Goal: Task Accomplishment & Management: Manage account settings

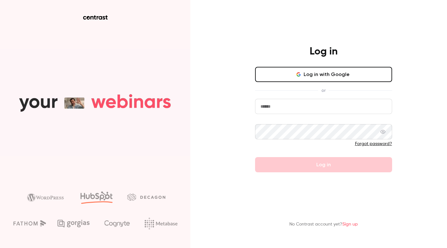
click at [284, 75] on button "Log in with Google" at bounding box center [323, 74] width 137 height 15
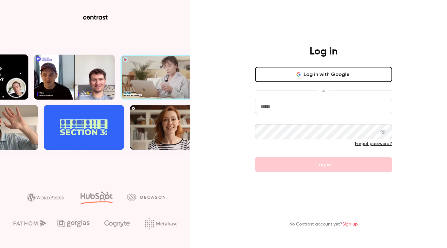
click at [300, 68] on button "Log in with Google" at bounding box center [323, 74] width 137 height 15
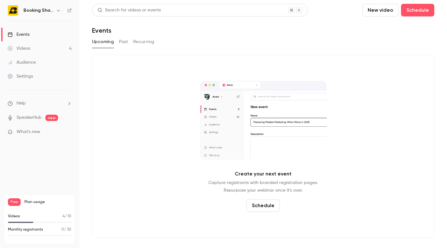
click at [32, 50] on link "Videos 4" at bounding box center [39, 49] width 79 height 14
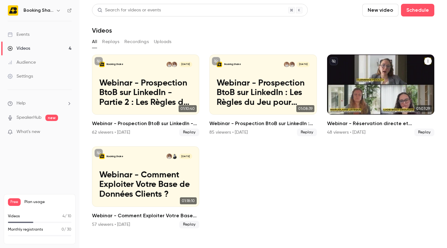
click at [367, 87] on p "Webinar - Réservation directe et distribution : Comment [PERSON_NAME] événement…" at bounding box center [380, 93] width 93 height 29
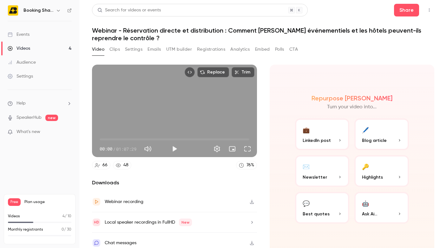
scroll to position [5, 0]
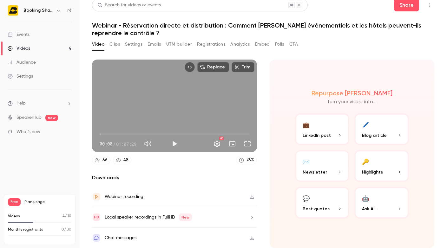
click at [36, 95] on ul "Help SpeakerHub new What's new" at bounding box center [39, 118] width 79 height 57
click at [53, 10] on div "Booking Shake" at bounding box center [42, 11] width 39 height 8
click at [58, 11] on icon "button" at bounding box center [58, 10] width 5 height 5
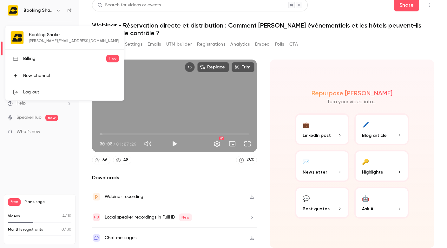
drag, startPoint x: 51, startPoint y: 56, endPoint x: 44, endPoint y: 58, distance: 7.2
click at [44, 58] on div "Billing" at bounding box center [64, 58] width 83 height 6
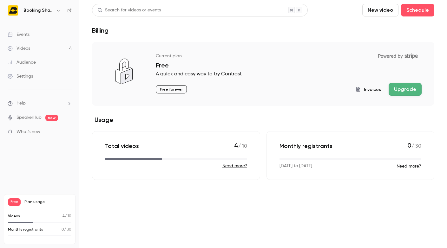
click at [50, 7] on div "Booking Shake" at bounding box center [42, 11] width 39 height 8
click at [59, 10] on icon "button" at bounding box center [58, 10] width 5 height 5
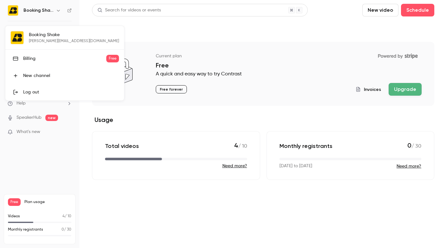
click at [87, 167] on div at bounding box center [223, 124] width 447 height 248
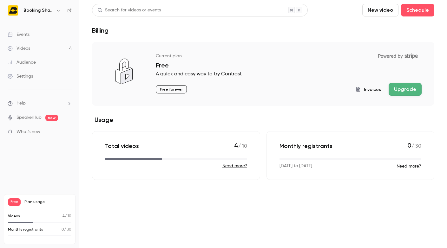
click at [35, 203] on span "Plan usage" at bounding box center [47, 202] width 47 height 5
click at [39, 104] on li "Help" at bounding box center [40, 103] width 64 height 7
click at [102, 96] on link "Talk to [GEOGRAPHIC_DATA]" at bounding box center [116, 96] width 69 height 17
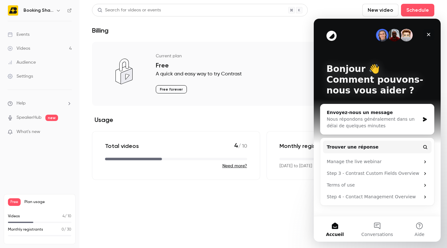
click at [427, 37] on icon "Fermer" at bounding box center [428, 34] width 5 height 5
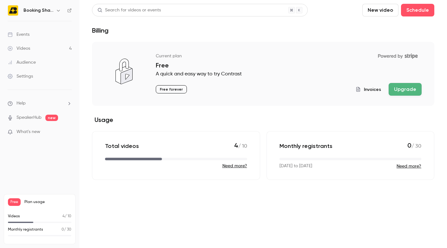
click at [29, 71] on link "Settings" at bounding box center [39, 76] width 79 height 14
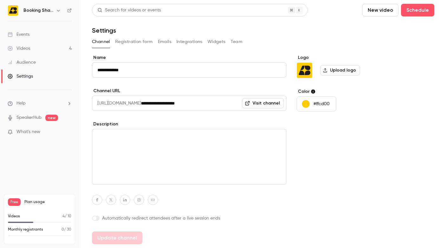
click at [33, 27] on ul "Events Videos 4 Audience Settings" at bounding box center [39, 55] width 79 height 68
click at [59, 11] on icon "button" at bounding box center [58, 10] width 5 height 5
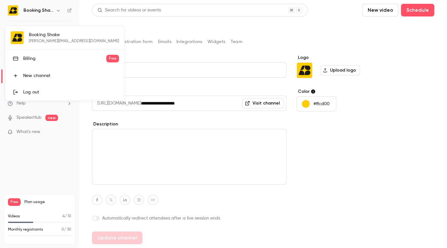
click at [153, 31] on div at bounding box center [223, 124] width 447 height 248
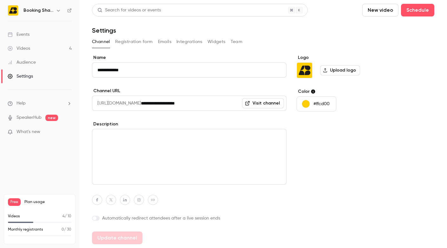
click at [26, 76] on div "Settings" at bounding box center [20, 76] width 25 height 6
click at [23, 103] on span "Help" at bounding box center [20, 103] width 9 height 7
click at [106, 114] on span "Help center" at bounding box center [99, 115] width 24 height 7
click at [36, 132] on span "What's new" at bounding box center [28, 132] width 24 height 7
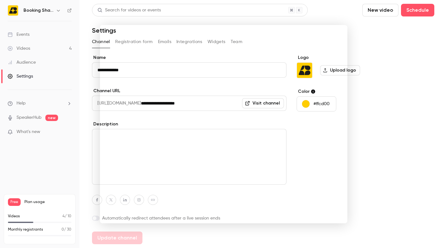
click at [365, 142] on div at bounding box center [223, 124] width 447 height 248
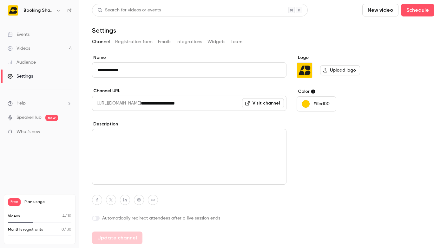
click at [36, 32] on link "Events" at bounding box center [39, 35] width 79 height 14
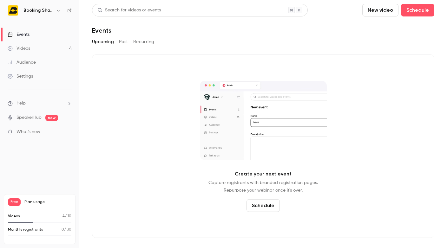
click at [41, 48] on link "Videos 4" at bounding box center [39, 49] width 79 height 14
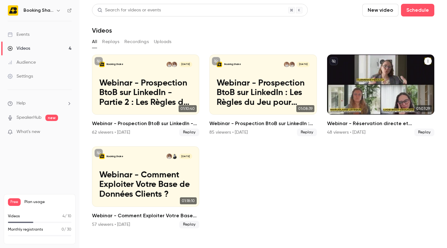
click at [366, 81] on p "Webinar - Réservation directe et distribution : Comment [PERSON_NAME] événement…" at bounding box center [380, 93] width 93 height 29
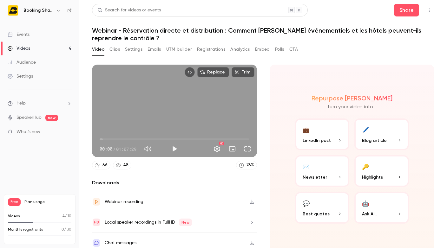
click at [119, 50] on button "Clips" at bounding box center [114, 49] width 10 height 10
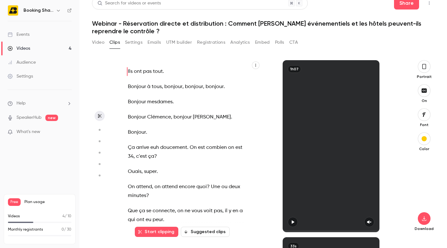
click at [187, 230] on icon "button" at bounding box center [185, 232] width 4 height 4
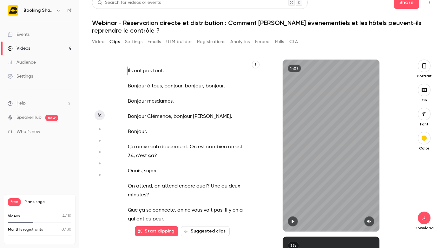
scroll to position [177, 0]
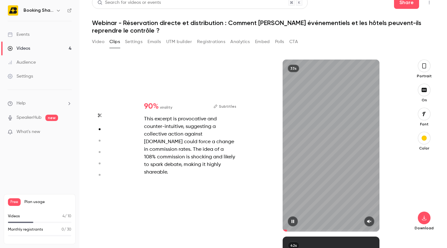
click at [370, 222] on icon "button" at bounding box center [368, 221] width 5 height 4
type input "*"
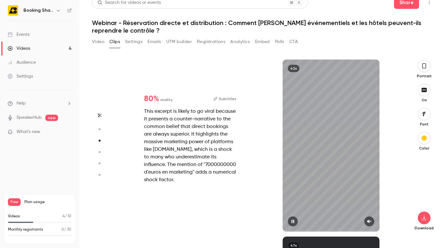
scroll to position [354, 0]
click at [369, 222] on icon "button" at bounding box center [368, 221] width 5 height 4
type input "*"
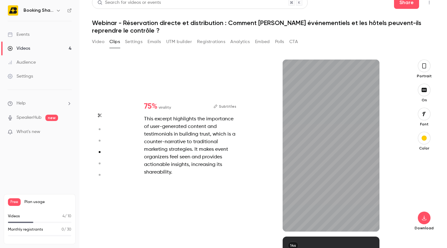
scroll to position [531, 0]
click at [371, 223] on icon "button" at bounding box center [368, 221] width 5 height 4
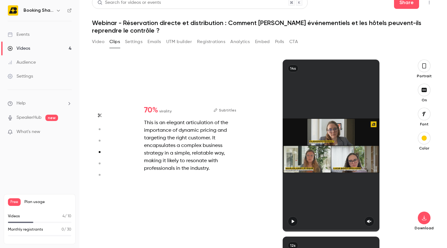
type input "*"
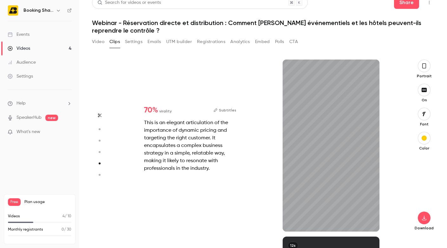
scroll to position [709, 0]
click at [368, 224] on button "button" at bounding box center [369, 221] width 10 height 10
type input "*"
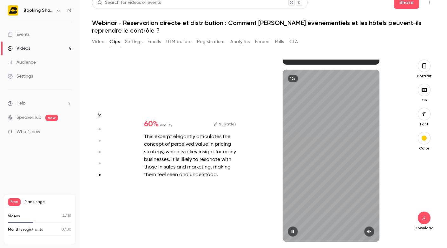
scroll to position [876, 0]
click at [371, 232] on icon "button" at bounding box center [368, 231] width 5 height 4
type input "*"
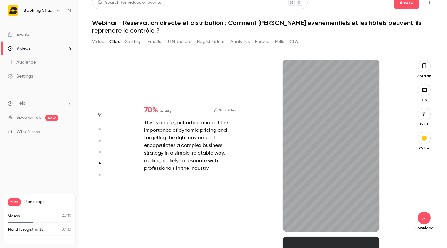
type input "*"
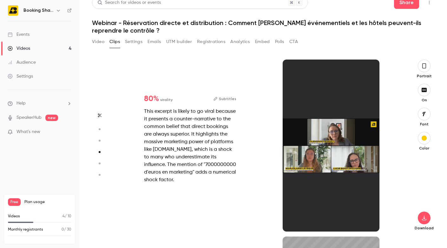
type input "*"
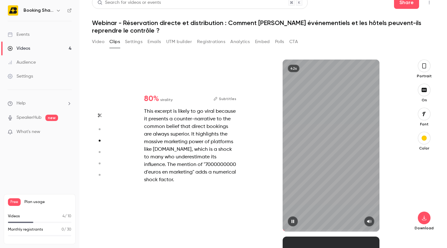
scroll to position [354, 0]
click at [225, 100] on button "Subtitles" at bounding box center [224, 99] width 23 height 8
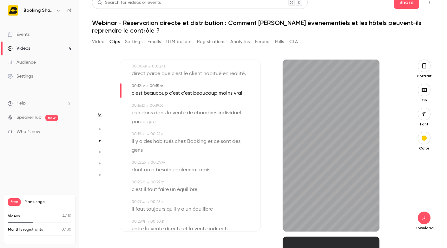
scroll to position [109, 0]
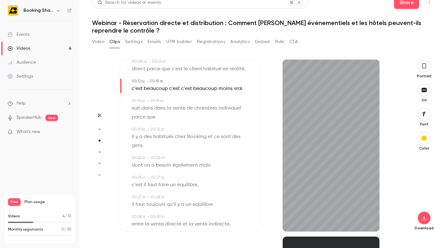
click at [140, 109] on span "euh" at bounding box center [136, 108] width 9 height 9
type input "****"
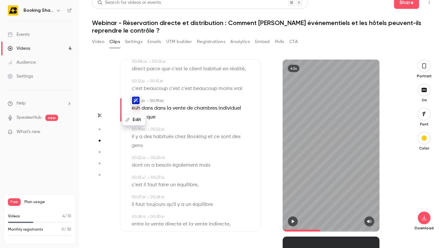
click at [133, 120] on button "Edit" at bounding box center [134, 120] width 22 height 10
click at [223, 124] on div "Subtitles 00:00 . 00 → 00:03 . 60 parce que ça veut dire que en fait ce qu'on d…" at bounding box center [190, 146] width 141 height 172
click at [291, 221] on icon "button" at bounding box center [292, 221] width 5 height 4
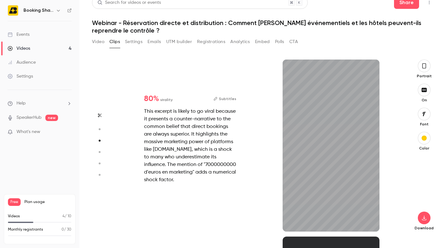
scroll to position [354, 0]
click at [219, 95] on button "Subtitles" at bounding box center [224, 99] width 23 height 8
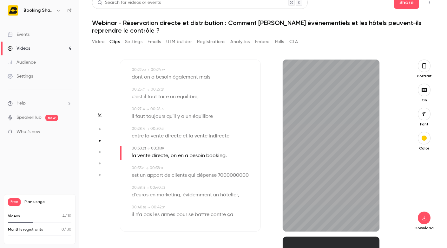
scroll to position [201, 0]
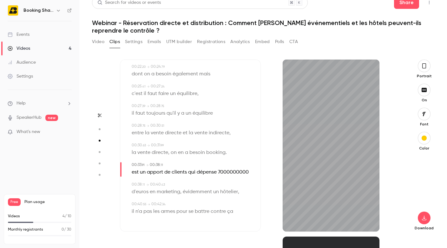
click at [225, 170] on span "7000000000" at bounding box center [233, 172] width 31 height 9
type input "****"
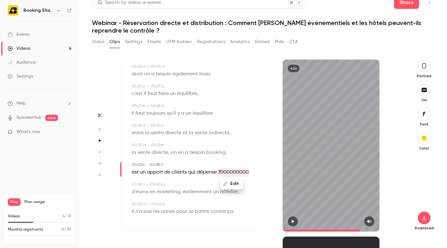
click at [230, 185] on button "Edit" at bounding box center [232, 184] width 22 height 10
type input "**********"
click at [247, 186] on button "Replace" at bounding box center [245, 186] width 29 height 13
click at [288, 220] on button "button" at bounding box center [292, 221] width 10 height 10
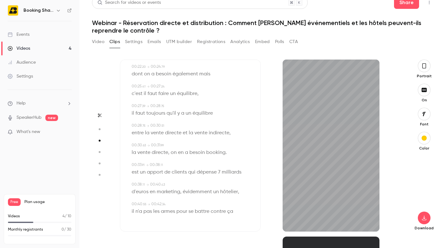
click at [137, 192] on span "d'euros" at bounding box center [140, 192] width 17 height 9
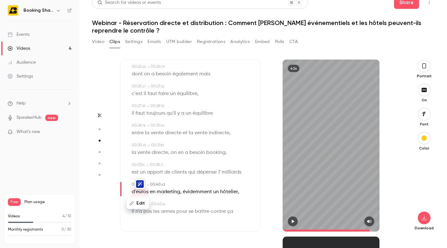
click at [291, 220] on icon "button" at bounding box center [292, 221] width 5 height 4
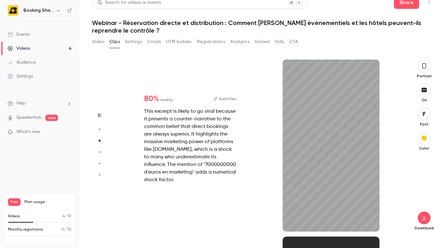
scroll to position [322, 0]
type input "*"
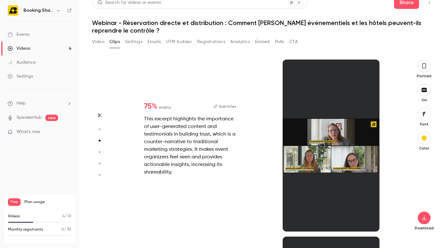
scroll to position [0, 0]
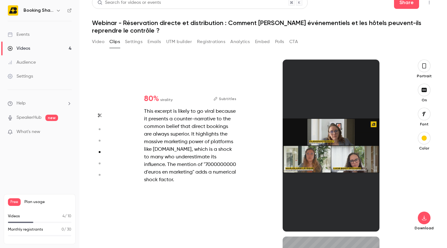
type input "*"
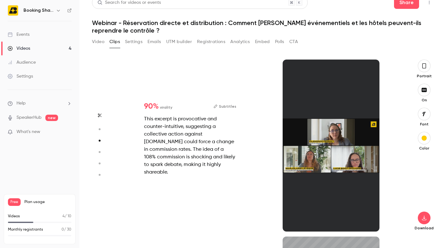
type input "*"
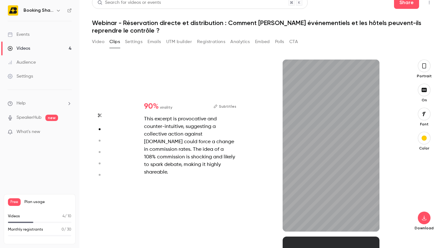
scroll to position [177, 0]
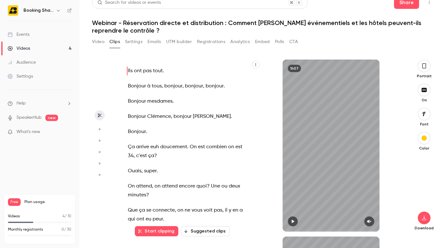
type input "*"
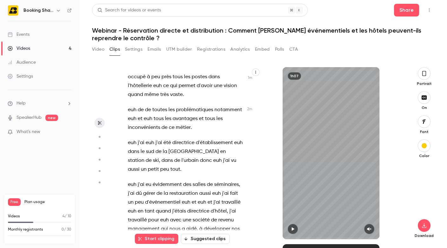
scroll to position [437, 0]
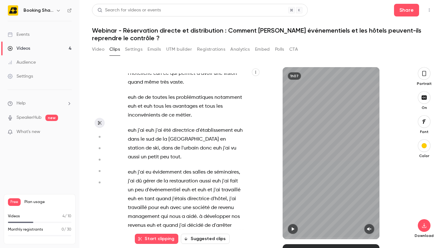
click at [161, 237] on button "Start clipping" at bounding box center [156, 239] width 43 height 10
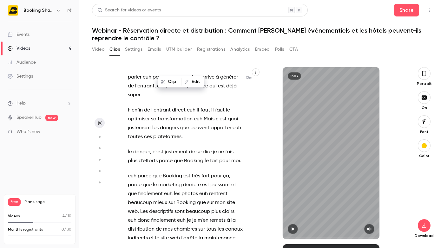
scroll to position [2695, 0]
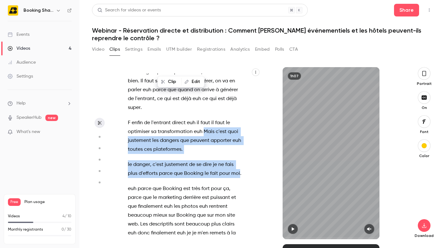
drag, startPoint x: 204, startPoint y: 124, endPoint x: 239, endPoint y: 166, distance: 54.5
click at [239, 166] on div "Ils ont pas tout . Bonjour à tous , bonjour , bonjour , bonjour . Bonjour mesda…" at bounding box center [189, 157] width 138 height 166
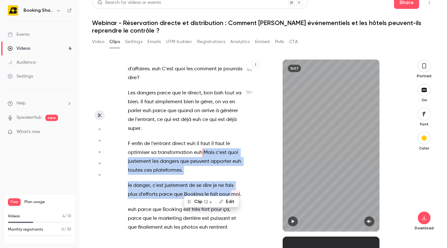
scroll to position [2661, 0]
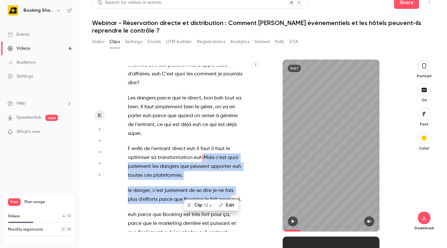
click at [289, 221] on button "button" at bounding box center [292, 221] width 10 height 10
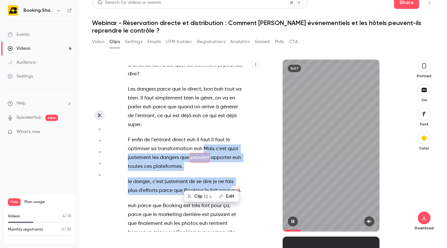
click at [291, 219] on icon "button" at bounding box center [292, 221] width 5 height 4
click at [365, 222] on button "button" at bounding box center [369, 221] width 10 height 10
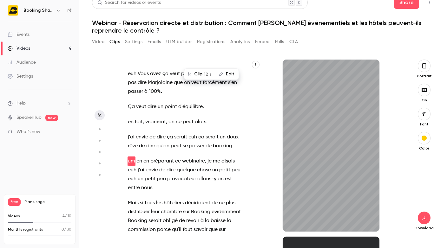
scroll to position [2987, 0]
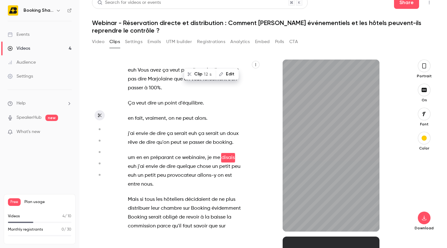
type input "*****"
click at [100, 41] on button "Video" at bounding box center [98, 42] width 12 height 10
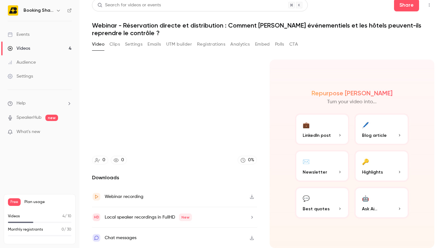
scroll to position [5, 0]
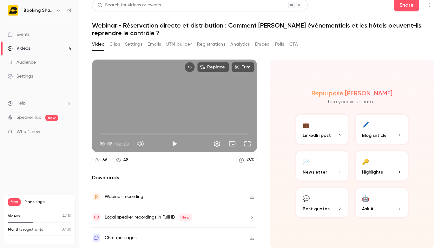
click at [115, 48] on button "Clips" at bounding box center [114, 44] width 10 height 10
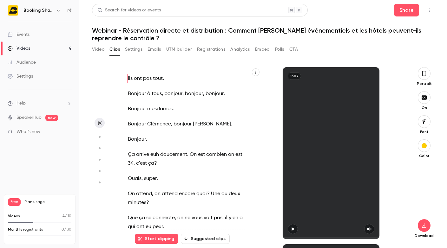
scroll to position [4, 0]
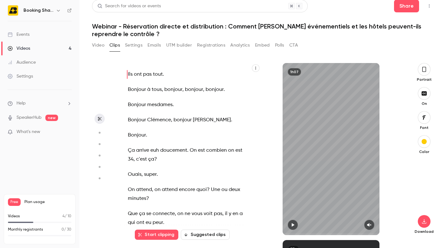
click at [200, 237] on button "Suggested clips" at bounding box center [205, 235] width 49 height 10
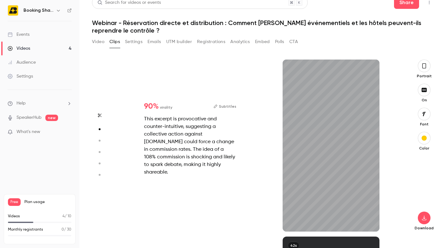
scroll to position [177, 0]
click at [293, 222] on icon "button" at bounding box center [292, 221] width 3 height 3
click at [293, 222] on icon "button" at bounding box center [292, 221] width 5 height 4
click at [221, 110] on button "Subtitles" at bounding box center [224, 107] width 23 height 8
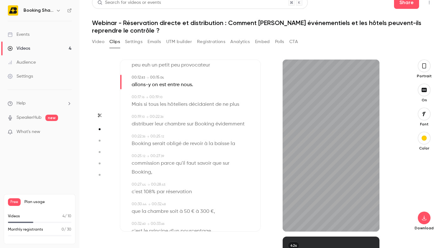
scroll to position [135, 0]
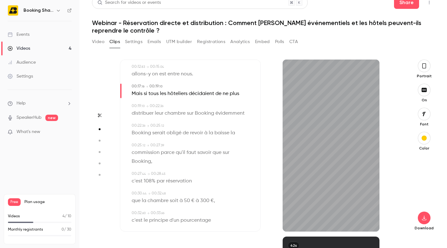
click at [223, 58] on div "Start clipping Suggested clips 1h07 90 % virality Subtitles This excerpt is pro…" at bounding box center [263, 148] width 342 height 199
click at [212, 47] on div "Video Clips Settings Emails UTM builder Registrations Analytics Embed Polls CTA" at bounding box center [195, 43] width 206 height 13
click at [112, 41] on button "Clips" at bounding box center [114, 42] width 10 height 10
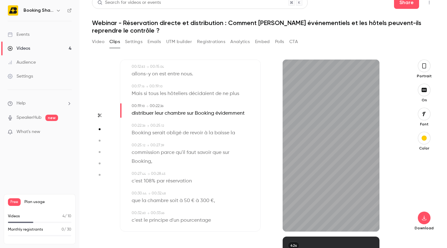
scroll to position [149, 0]
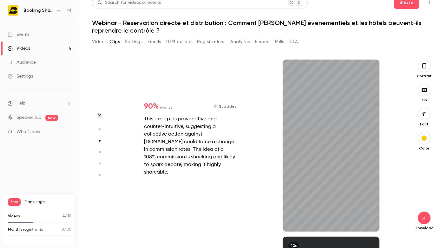
type input "*"
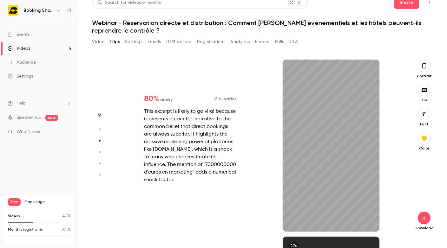
scroll to position [354, 0]
click at [369, 222] on icon "button" at bounding box center [369, 221] width 4 height 3
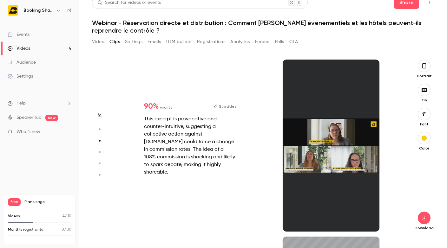
type input "*"
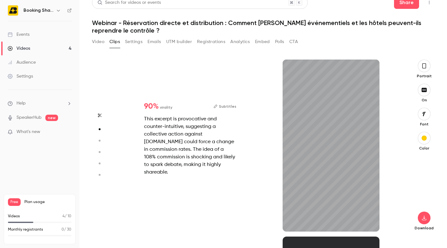
scroll to position [177, 0]
click at [370, 221] on icon "button" at bounding box center [368, 221] width 5 height 4
click at [224, 110] on button "Subtitles" at bounding box center [224, 107] width 23 height 8
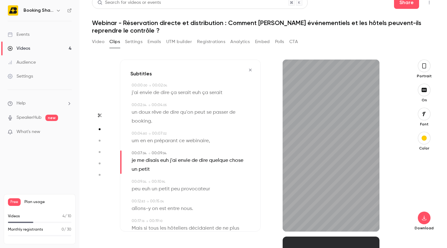
click at [196, 93] on span "euh" at bounding box center [196, 92] width 9 height 9
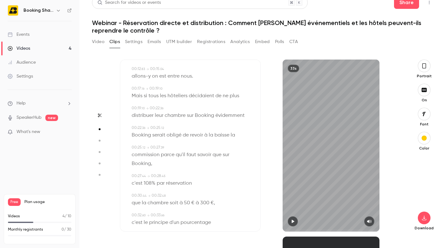
scroll to position [135, 0]
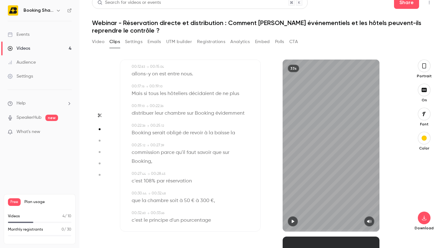
click at [294, 222] on icon "button" at bounding box center [292, 221] width 5 height 4
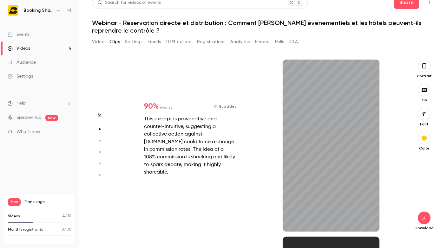
scroll to position [177, 0]
click at [225, 110] on button "Subtitles" at bounding box center [224, 107] width 23 height 8
click at [222, 110] on button "Subtitles" at bounding box center [224, 107] width 23 height 8
click at [228, 108] on button "Subtitles" at bounding box center [224, 107] width 23 height 8
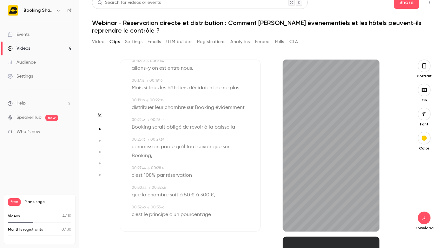
scroll to position [135, 0]
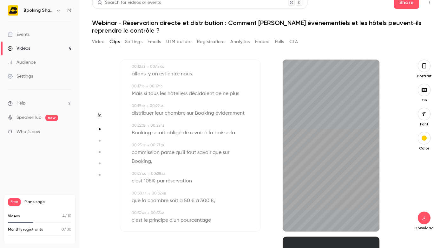
click at [150, 177] on span "108%" at bounding box center [150, 181] width 12 height 9
type input "****"
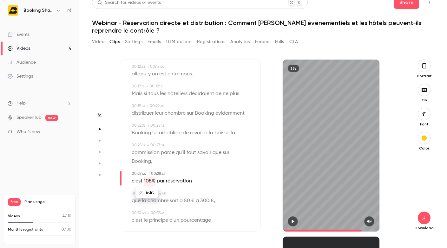
click at [151, 188] on button "Edit" at bounding box center [147, 193] width 22 height 10
click at [127, 189] on input "****" at bounding box center [150, 195] width 57 height 13
type input "***"
click at [191, 189] on button "Replace" at bounding box center [194, 195] width 29 height 13
click at [293, 221] on icon "button" at bounding box center [292, 221] width 3 height 3
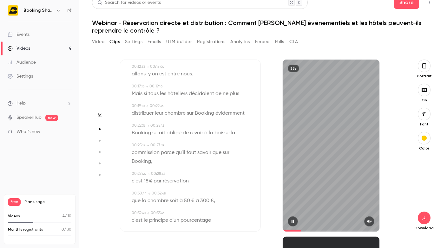
click at [301, 230] on span at bounding box center [330, 231] width 97 height 2
click at [312, 231] on span at bounding box center [330, 231] width 97 height 2
click at [319, 230] on span at bounding box center [330, 231] width 97 height 2
click at [323, 229] on span at bounding box center [330, 231] width 97 height 10
click at [330, 231] on span at bounding box center [330, 231] width 97 height 2
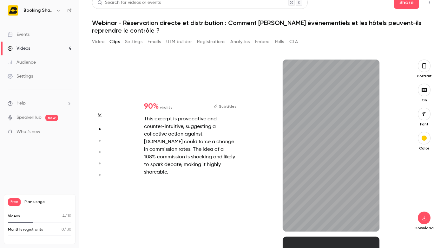
scroll to position [177, 0]
click at [225, 109] on button "Subtitles" at bounding box center [224, 107] width 23 height 8
click at [226, 110] on button "Subtitles" at bounding box center [224, 107] width 23 height 8
click at [421, 216] on icon "button" at bounding box center [424, 217] width 8 height 5
click at [292, 220] on icon "button" at bounding box center [292, 221] width 5 height 4
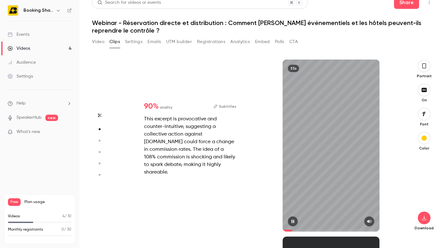
click at [291, 220] on icon "button" at bounding box center [292, 221] width 5 height 4
type input "***"
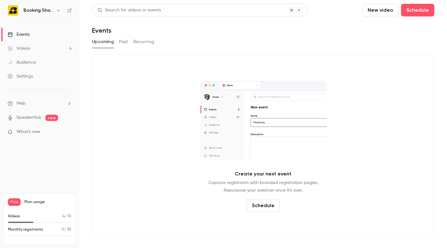
click at [35, 203] on span "Plan usage" at bounding box center [47, 202] width 47 height 5
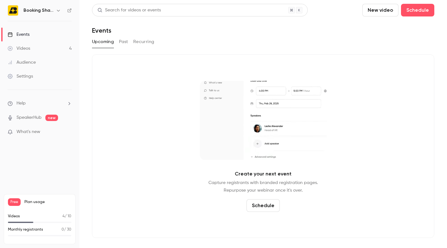
click at [26, 231] on p "Monthly registrants" at bounding box center [25, 230] width 35 height 6
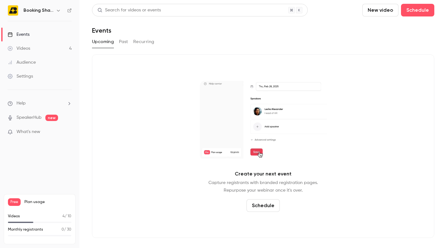
click at [15, 12] on img at bounding box center [13, 10] width 10 height 10
click at [38, 9] on h6 "Booking Shake" at bounding box center [38, 10] width 30 height 6
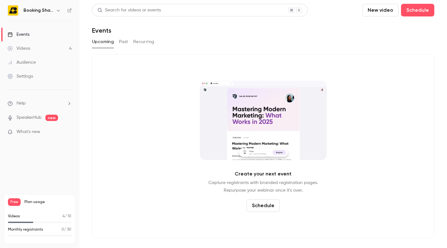
click at [61, 11] on button "button" at bounding box center [59, 11] width 8 height 8
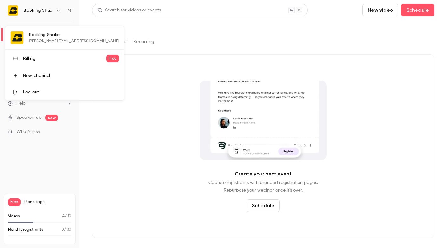
click at [70, 11] on div at bounding box center [223, 124] width 447 height 248
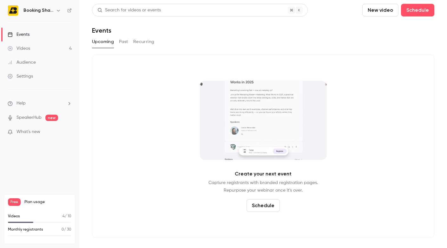
click at [68, 11] on icon at bounding box center [69, 10] width 4 height 4
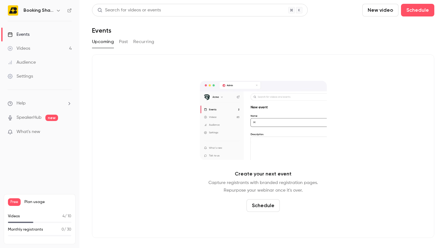
click at [32, 37] on link "Events" at bounding box center [39, 35] width 79 height 14
click at [24, 83] on link "Settings" at bounding box center [39, 76] width 79 height 14
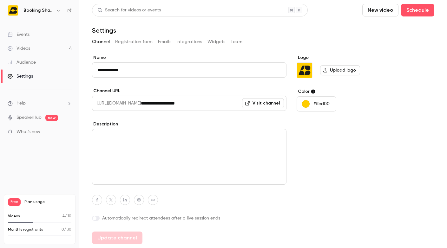
click at [36, 105] on li "Help" at bounding box center [40, 103] width 64 height 7
click at [33, 133] on div at bounding box center [223, 124] width 447 height 248
click at [30, 132] on span "What's new" at bounding box center [28, 132] width 24 height 7
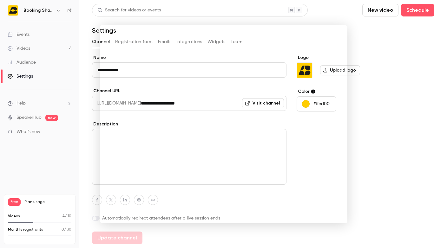
click at [372, 63] on div at bounding box center [223, 124] width 447 height 248
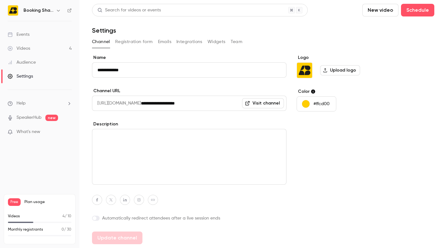
click at [30, 222] on span at bounding box center [1, 222] width 63 height 1
click at [29, 66] on link "Audience" at bounding box center [39, 62] width 79 height 14
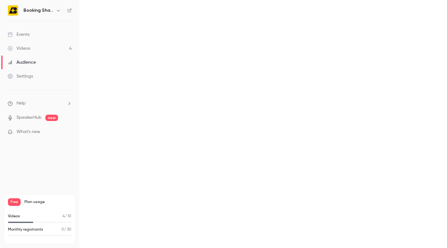
click at [26, 48] on div "Videos" at bounding box center [19, 48] width 22 height 6
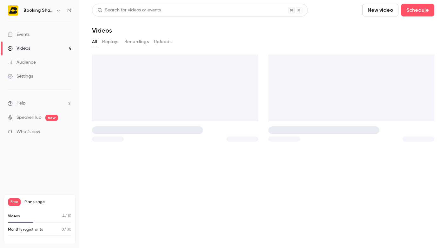
click at [26, 34] on div "Events" at bounding box center [19, 34] width 22 height 6
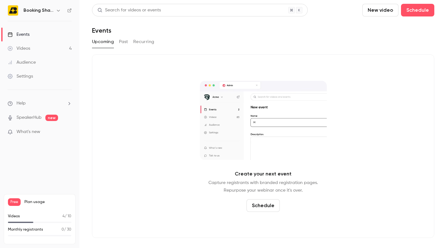
click at [40, 13] on h6 "Booking Shake" at bounding box center [38, 10] width 30 height 6
click at [62, 10] on button "button" at bounding box center [59, 11] width 8 height 8
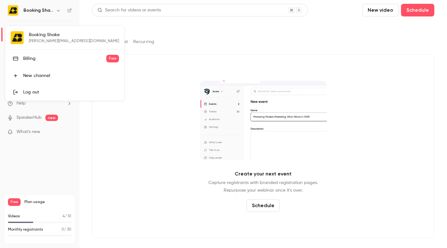
click at [30, 61] on div "Billing" at bounding box center [64, 58] width 83 height 6
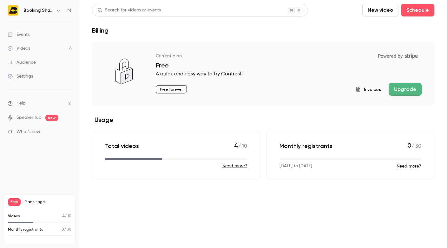
click at [357, 89] on icon "billing" at bounding box center [357, 89] width 5 height 5
